Goal: Task Accomplishment & Management: Manage account settings

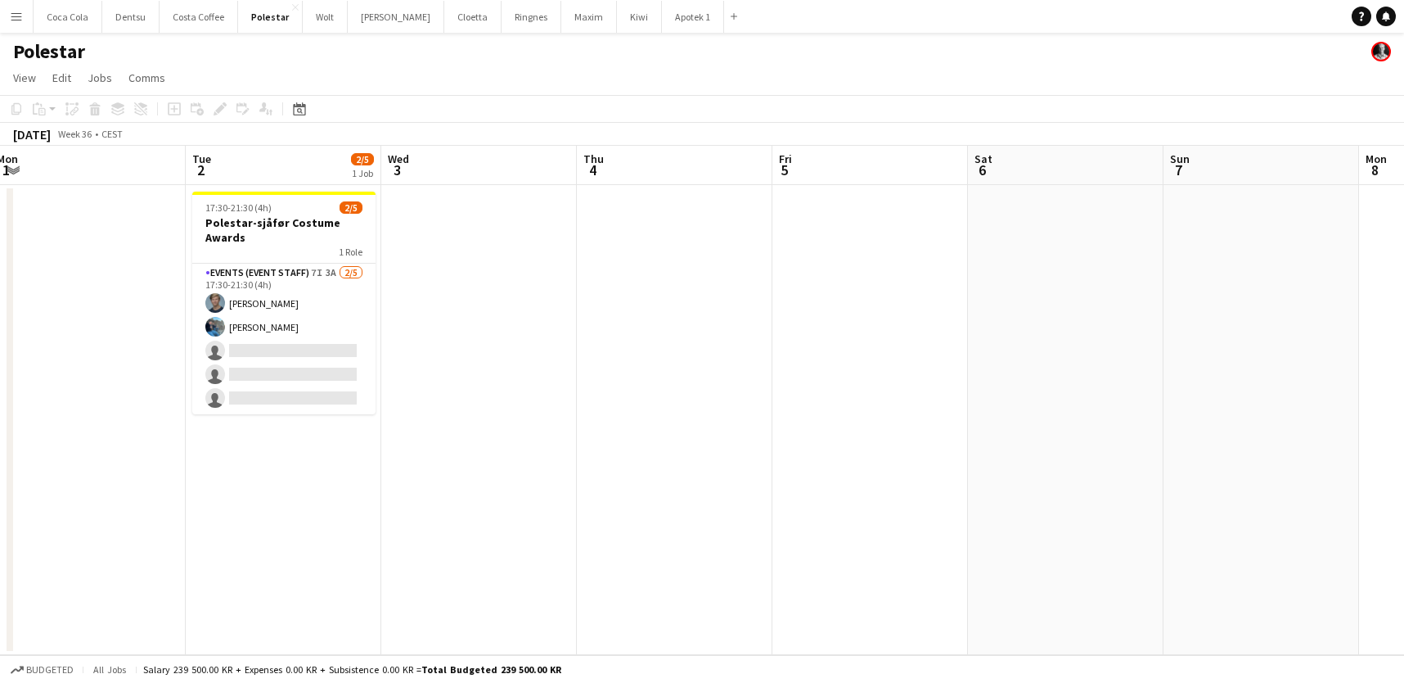
scroll to position [0, 795]
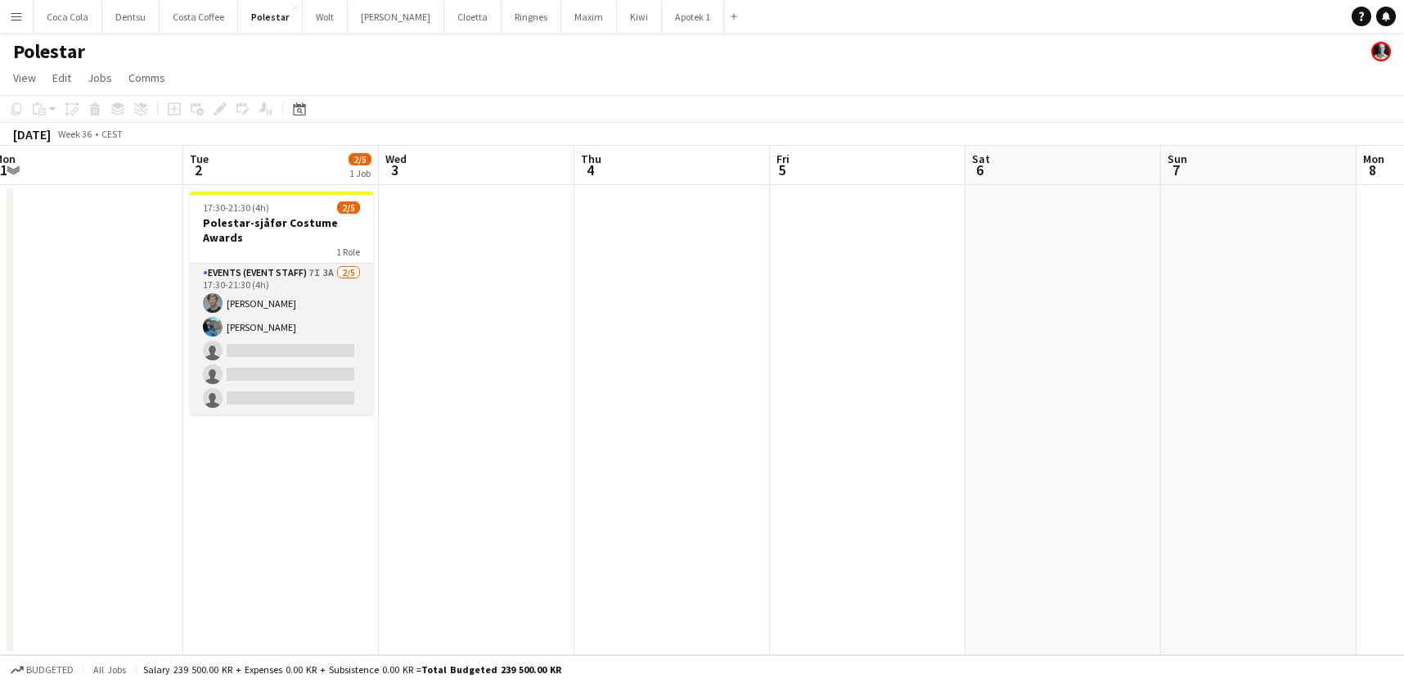
click at [353, 310] on app-card-role "Events (Event Staff) 7I 3A [DATE] 17:30-21:30 (4h) [PERSON_NAME] [PERSON_NAME] …" at bounding box center [281, 339] width 183 height 151
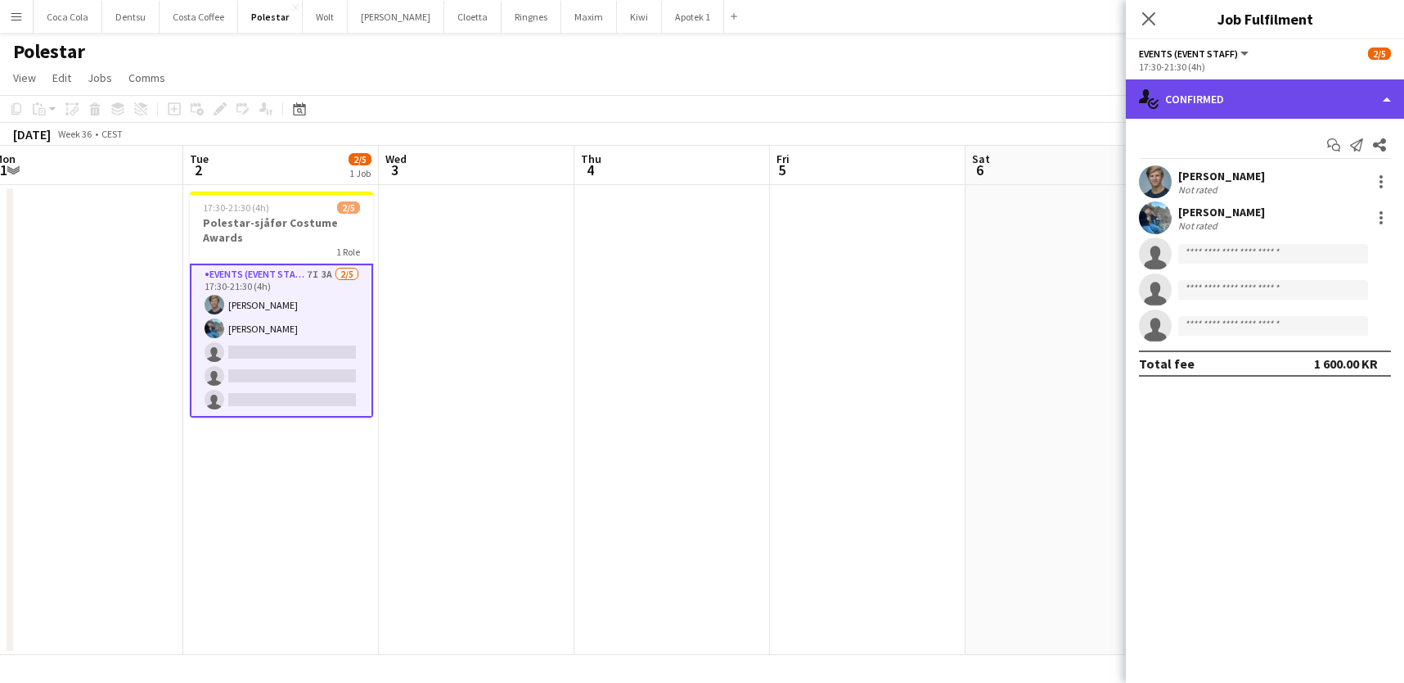
click at [1249, 83] on div "single-neutral-actions-check-2 Confirmed" at bounding box center [1265, 98] width 278 height 39
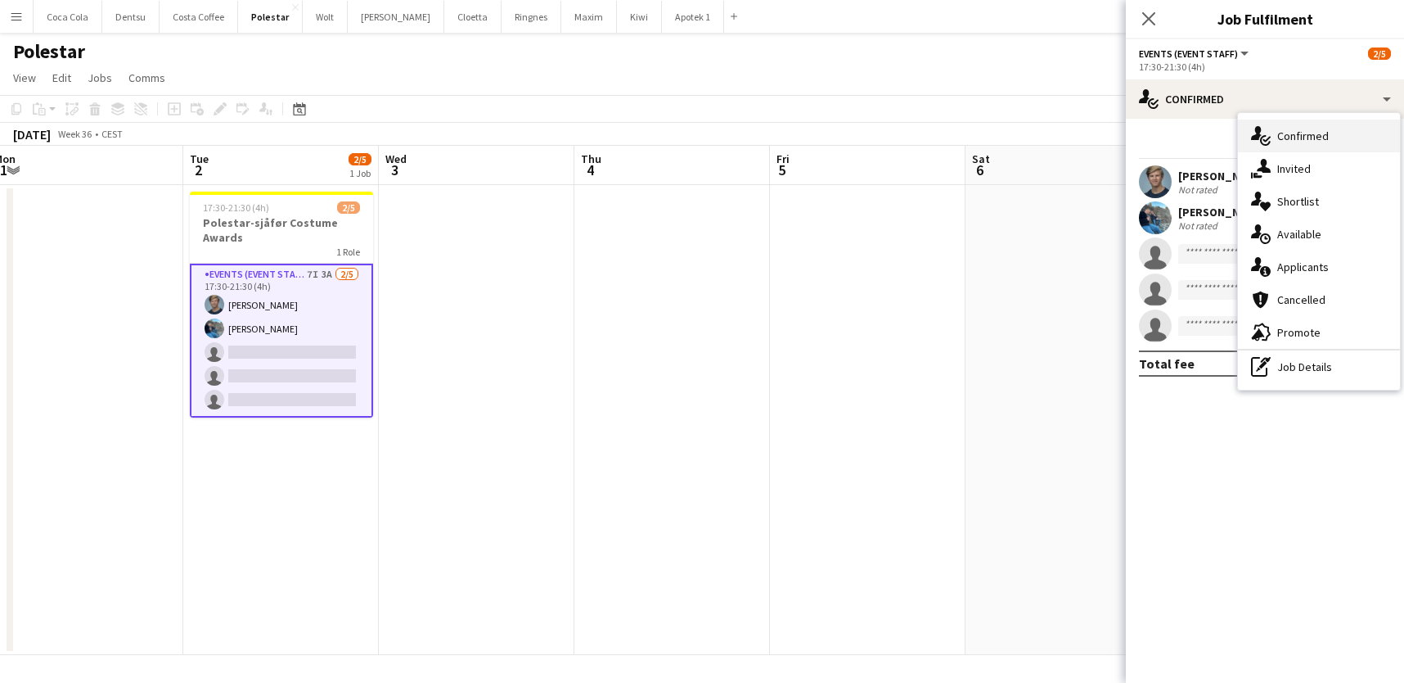
click at [1320, 142] on div "single-neutral-actions-check-2 Confirmed" at bounding box center [1319, 135] width 162 height 33
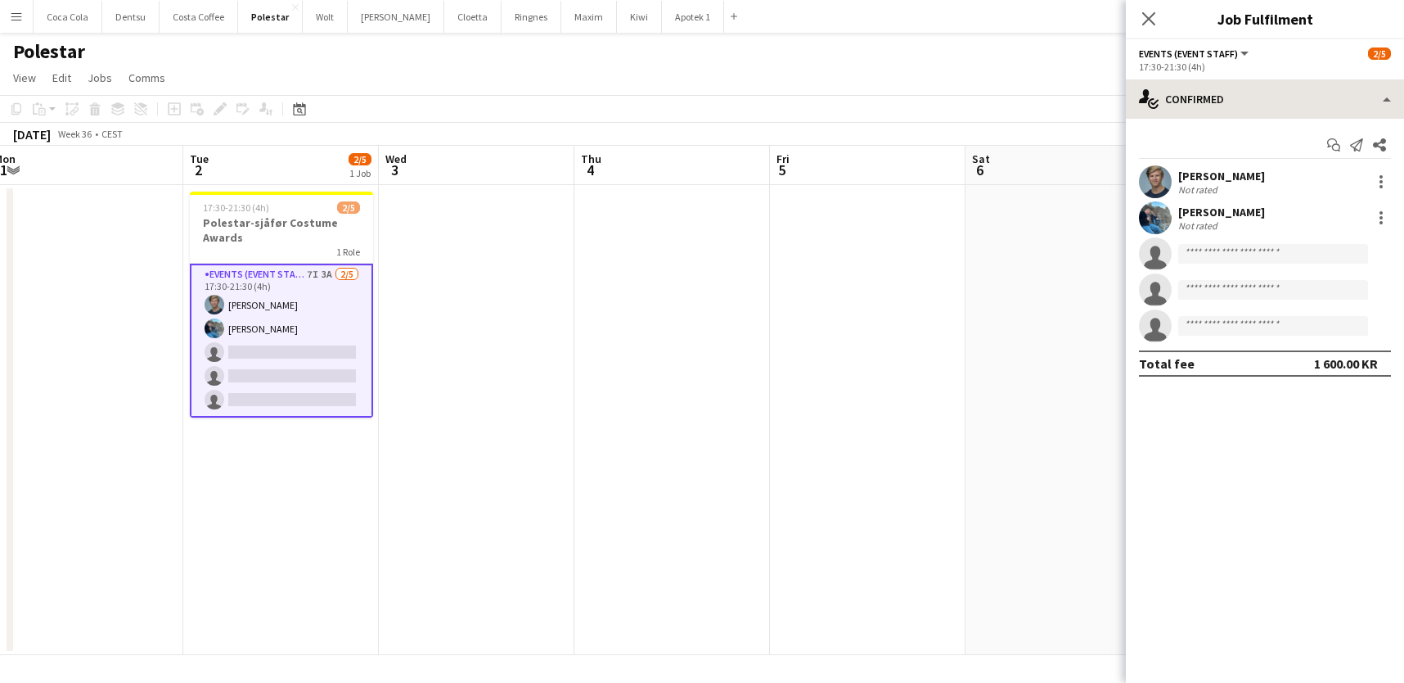
click at [1277, 117] on div "single-neutral-actions-check-2 Confirmed single-neutral-actions-check-2 Confirm…" at bounding box center [1265, 380] width 278 height 603
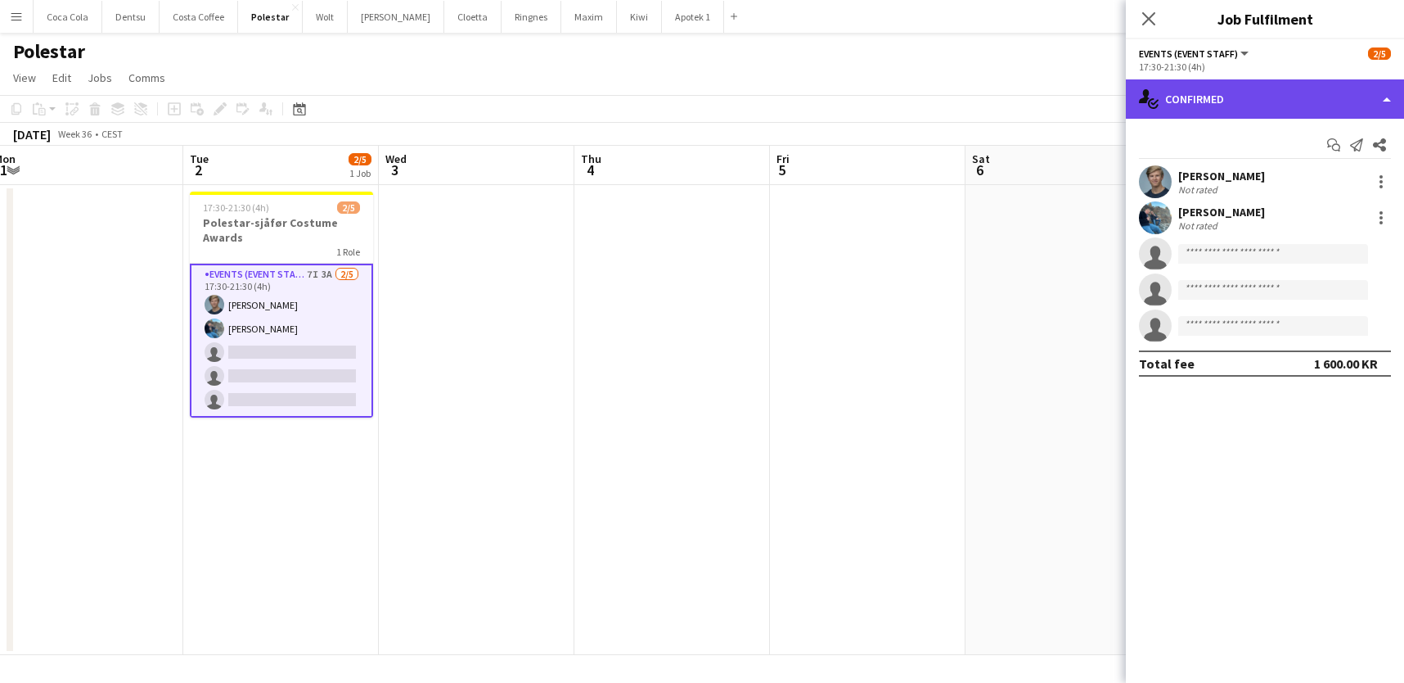
click at [1278, 112] on div "single-neutral-actions-check-2 Confirmed" at bounding box center [1265, 98] width 278 height 39
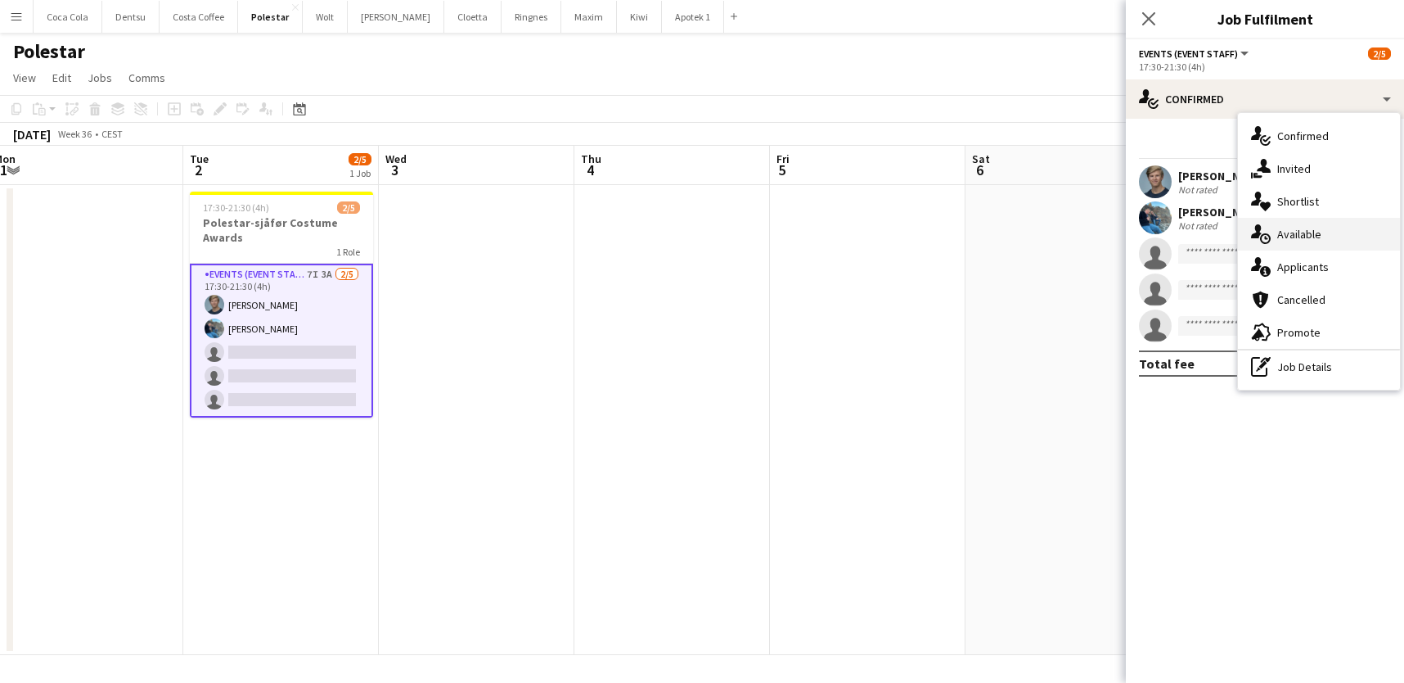
click at [1339, 237] on div "single-neutral-actions-upload Available" at bounding box center [1319, 234] width 162 height 33
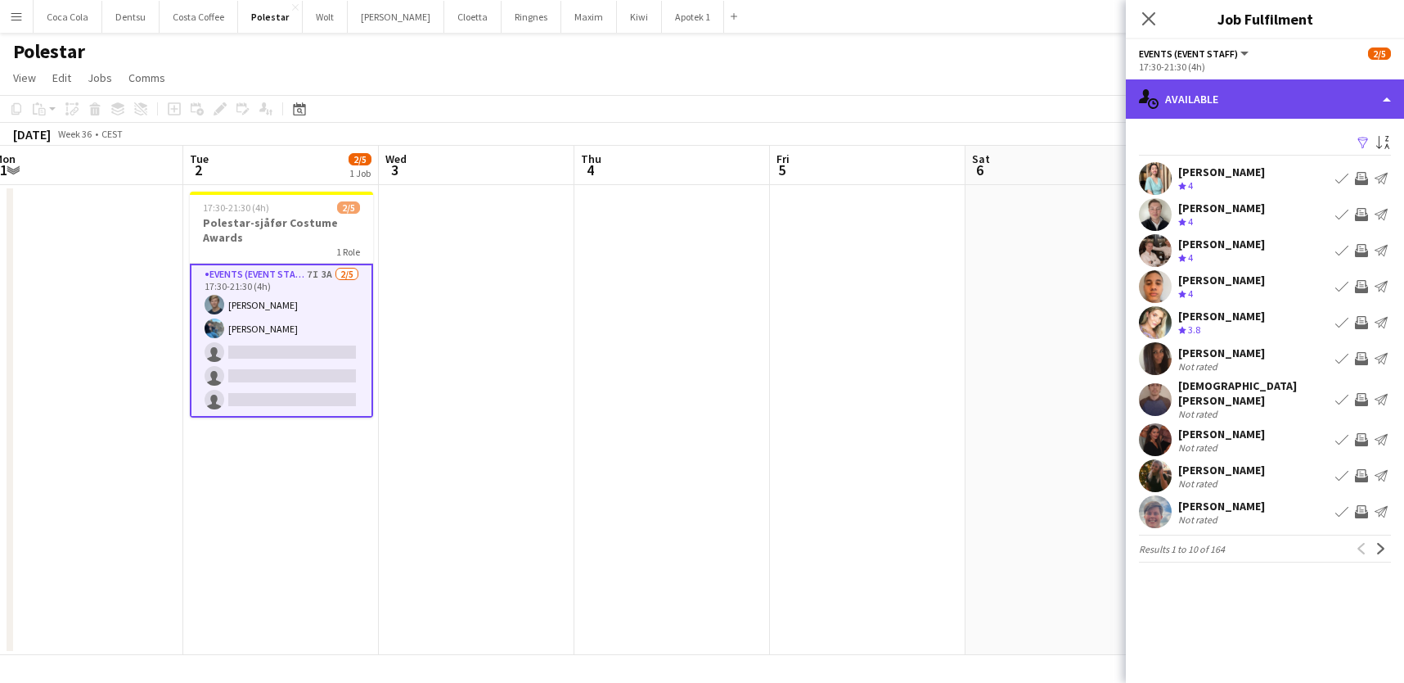
click at [1237, 101] on div "single-neutral-actions-upload Available" at bounding box center [1265, 98] width 278 height 39
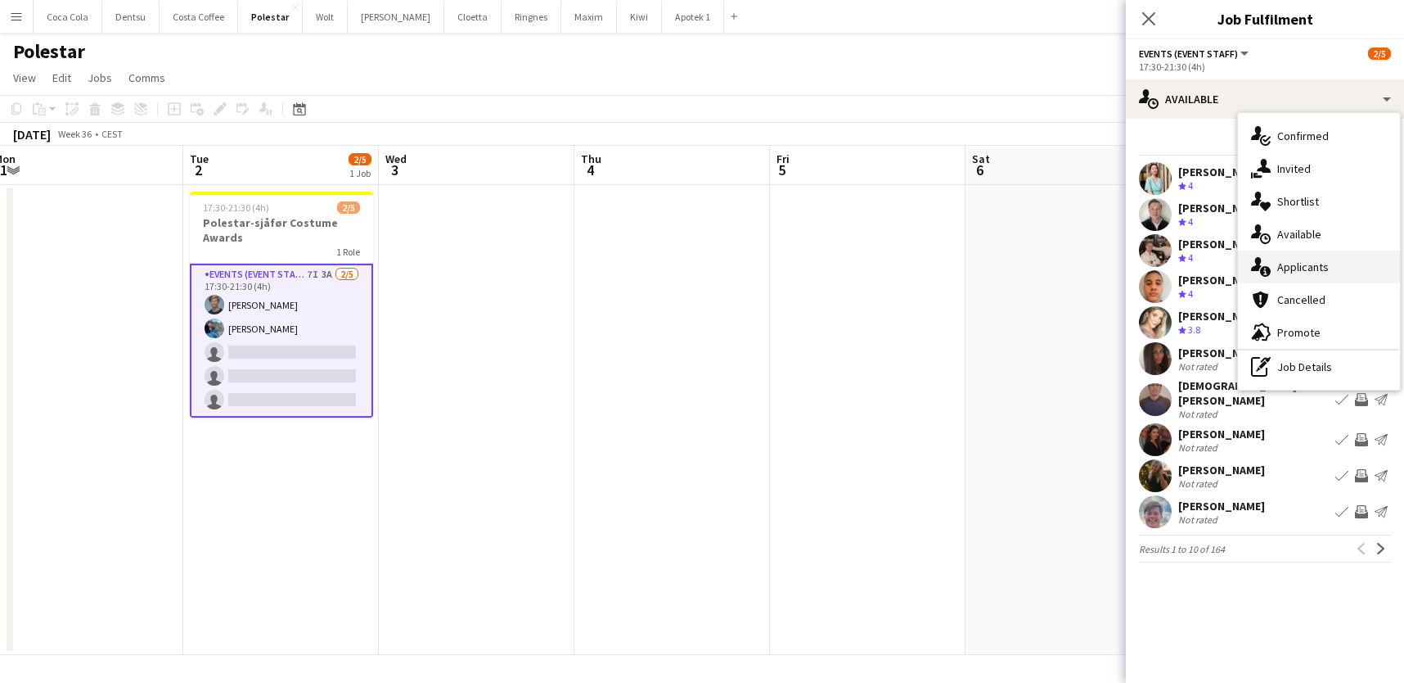
click at [1295, 268] on div "single-neutral-actions-information Applicants" at bounding box center [1319, 266] width 162 height 33
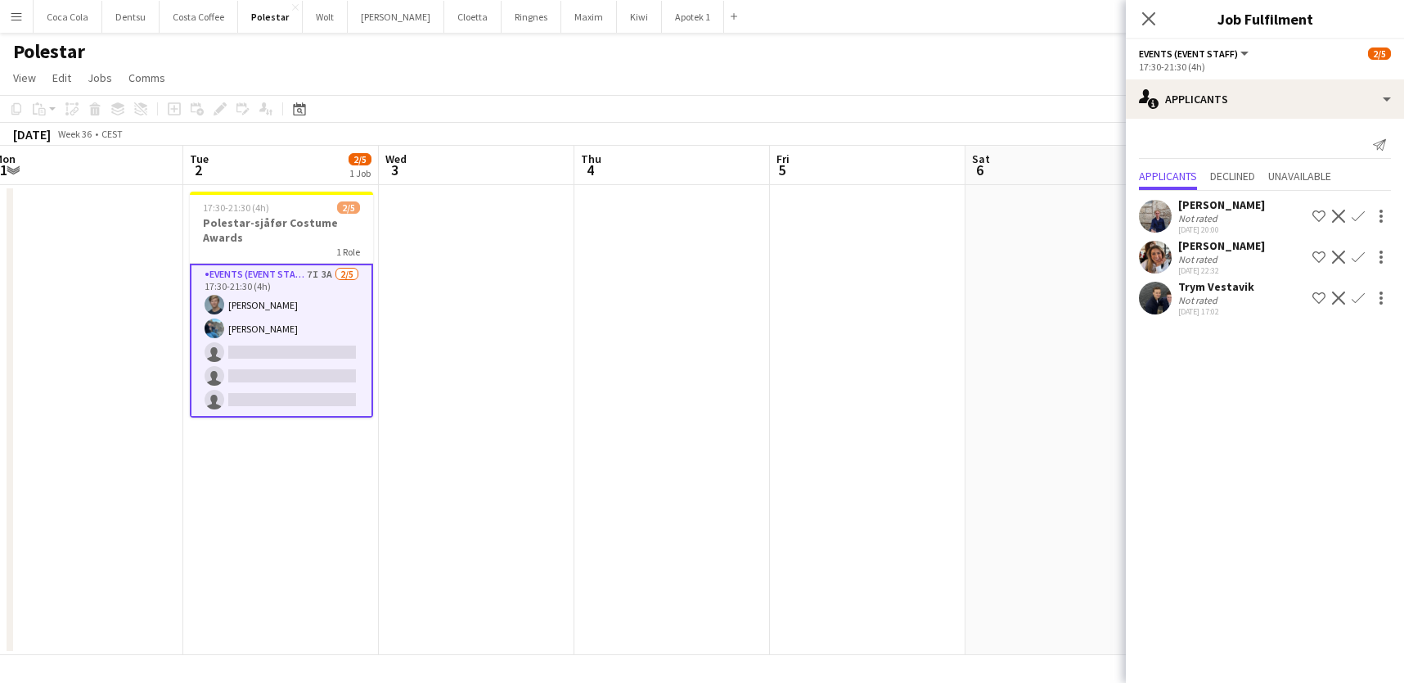
click at [1164, 290] on app-user-avatar at bounding box center [1155, 298] width 33 height 33
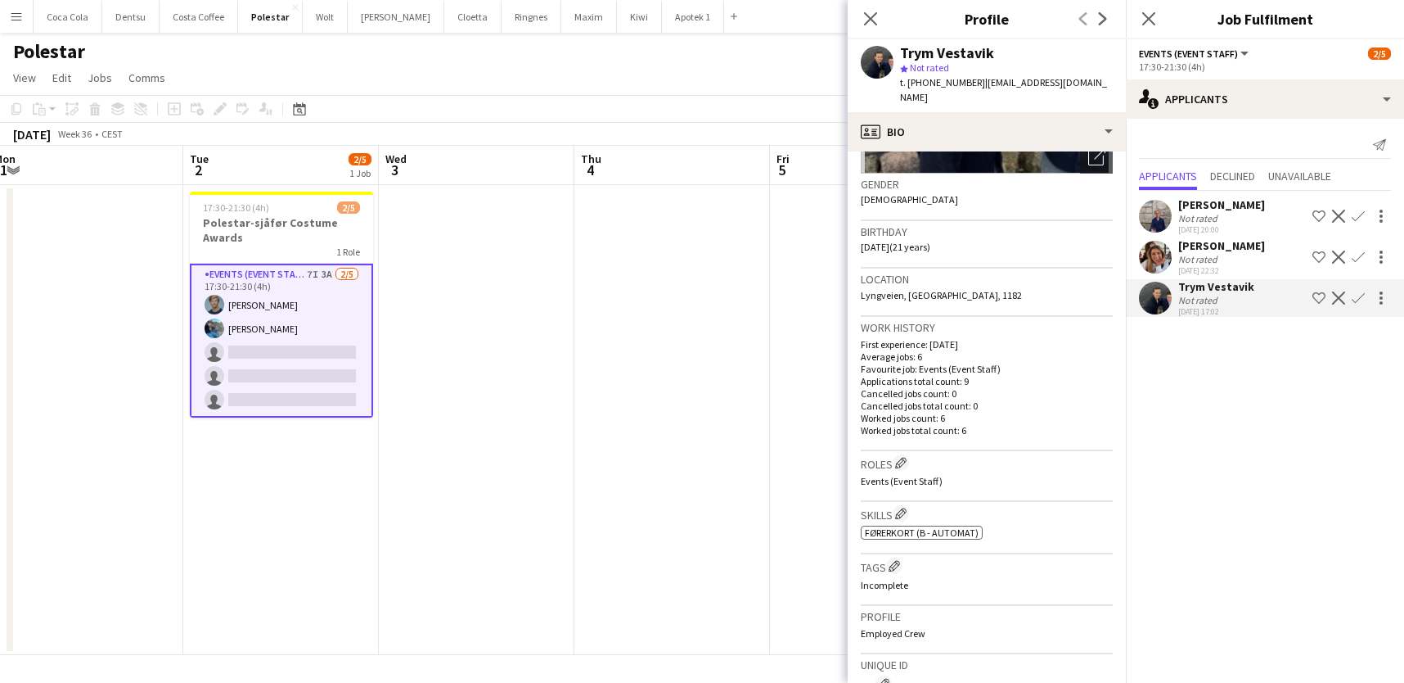
scroll to position [0, 0]
click at [1361, 298] on app-icon "Confirm" at bounding box center [1358, 297] width 13 height 13
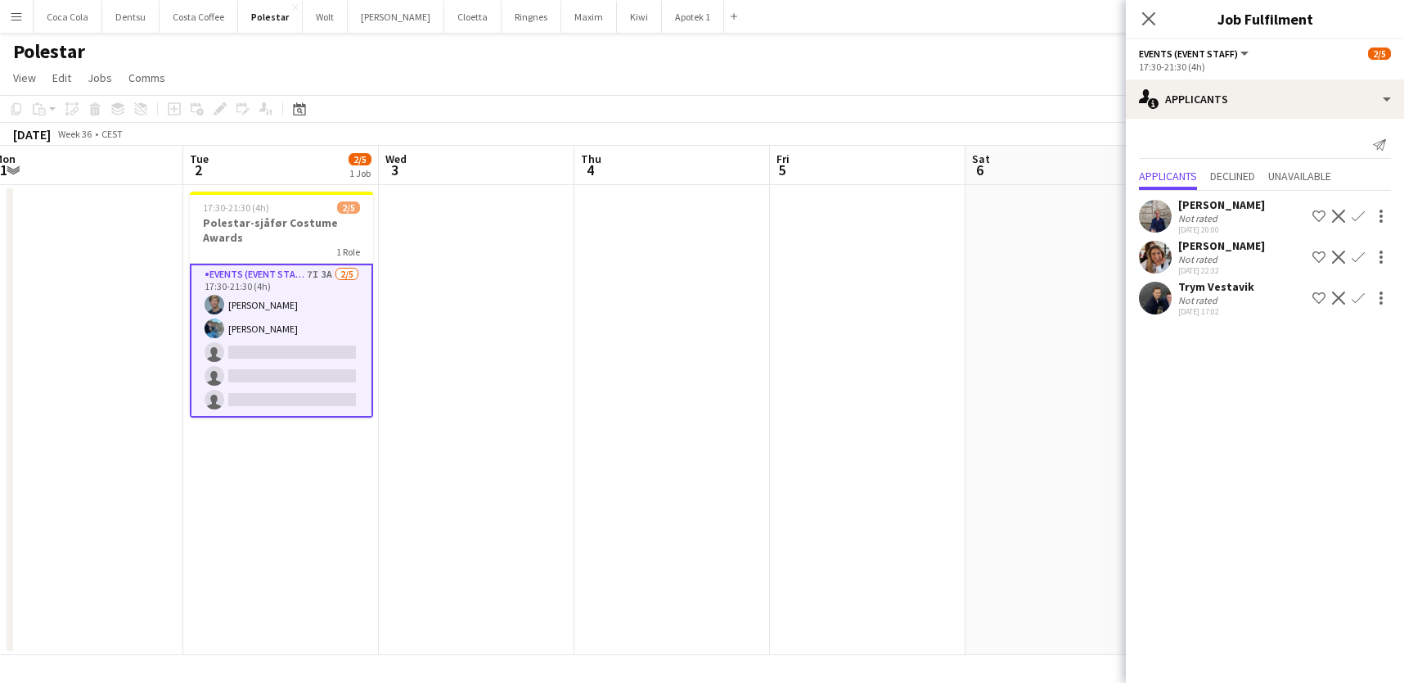
click at [1362, 295] on app-icon "Confirm" at bounding box center [1358, 297] width 13 height 13
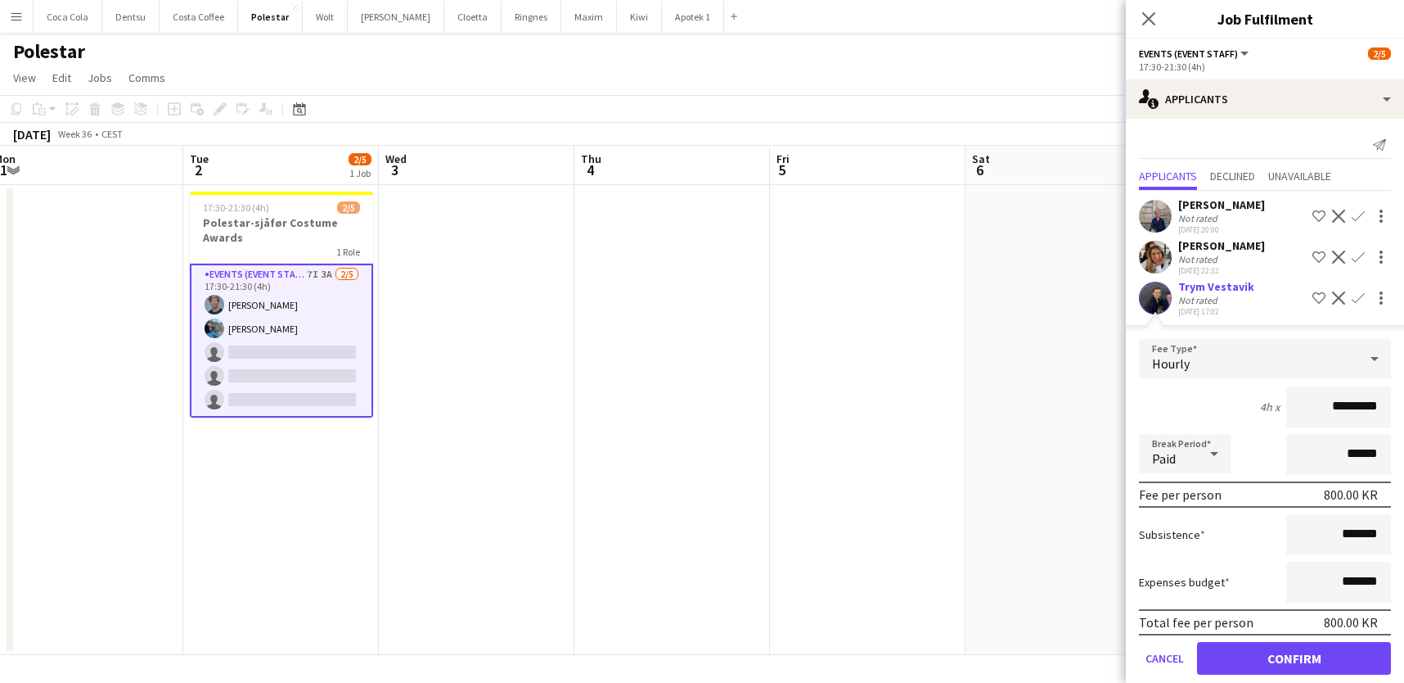
click at [1336, 660] on button "Confirm" at bounding box center [1294, 658] width 194 height 33
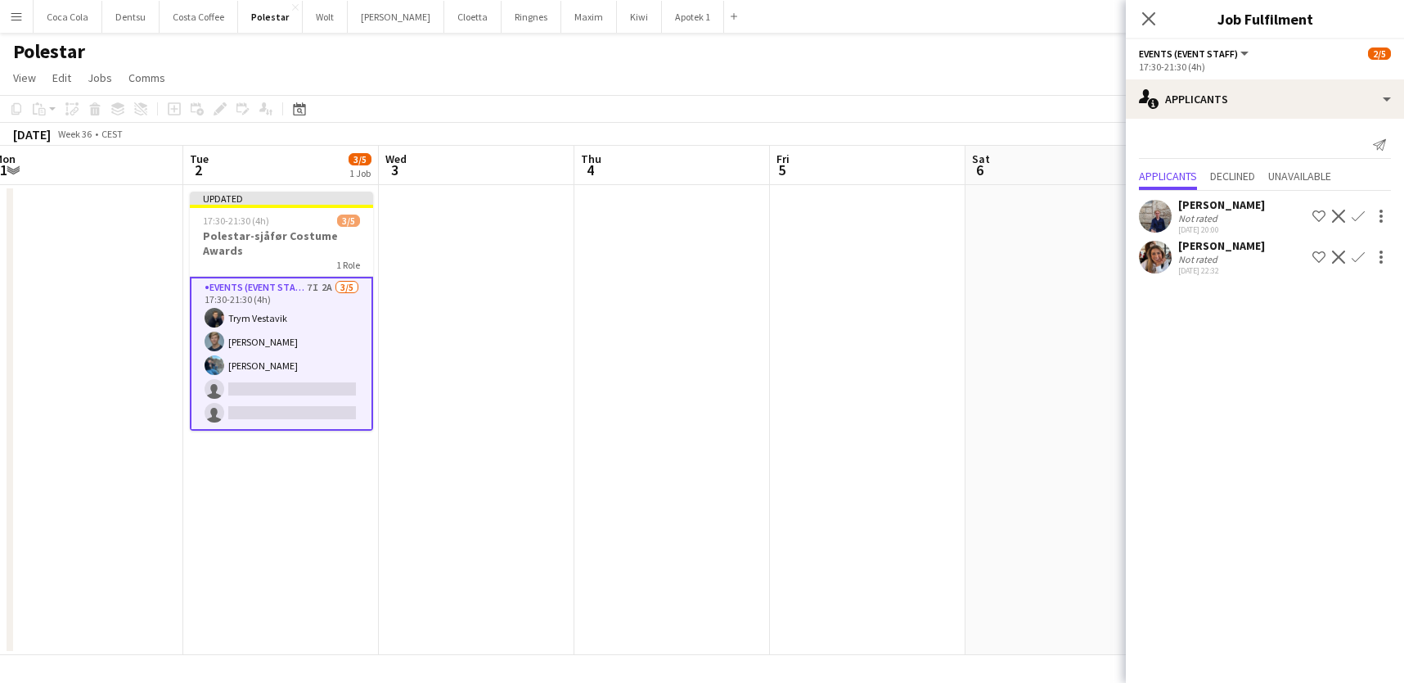
click at [902, 412] on app-date-cell at bounding box center [868, 420] width 196 height 470
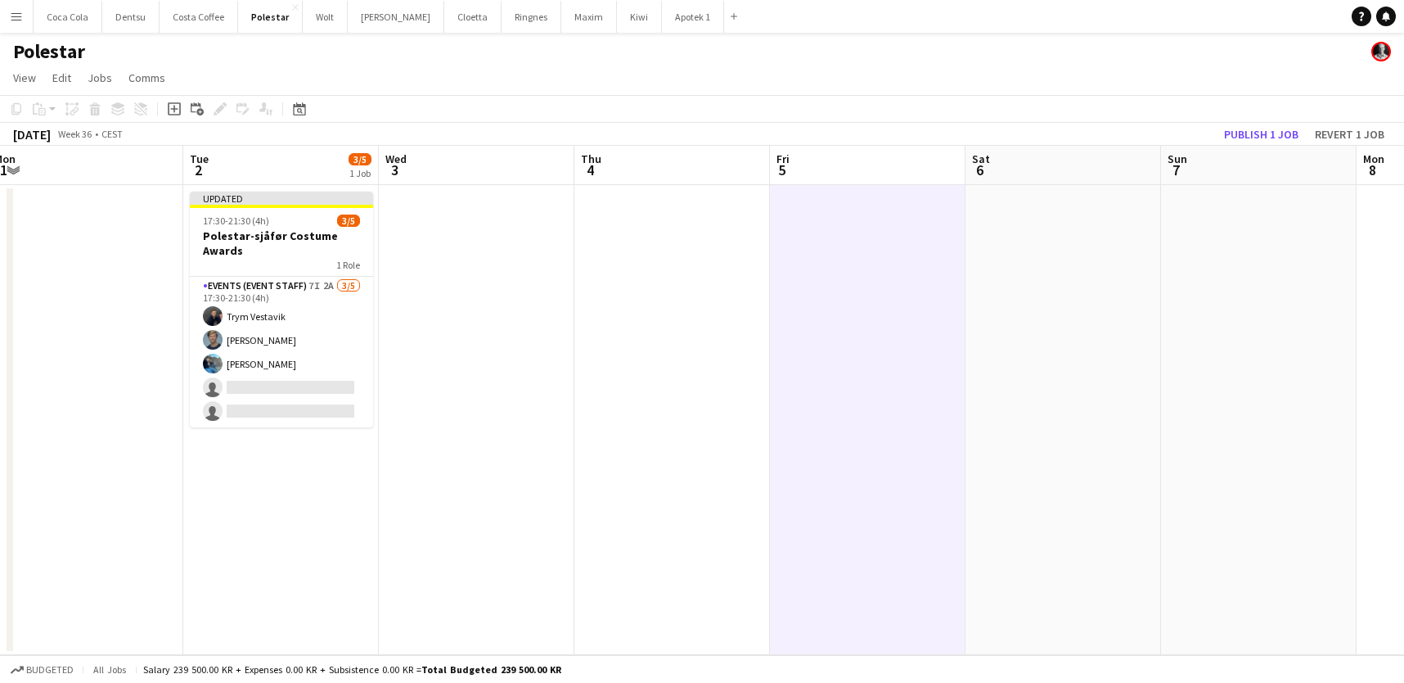
click at [1250, 129] on button "Publish 1 job" at bounding box center [1262, 134] width 88 height 21
